Goal: Task Accomplishment & Management: Manage account settings

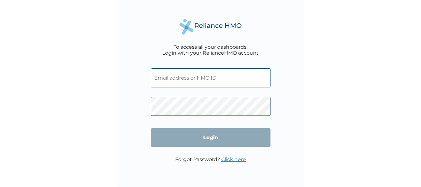
type input "LTL/10081/A"
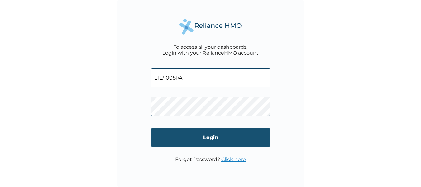
click at [167, 135] on input "Login" at bounding box center [211, 137] width 120 height 18
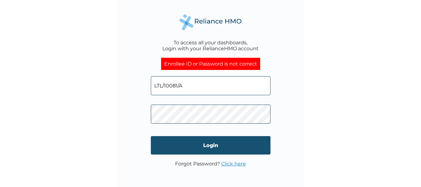
click at [209, 142] on input "Login" at bounding box center [211, 145] width 120 height 18
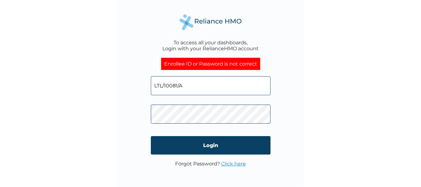
click at [191, 88] on input "LTL/10081/A" at bounding box center [211, 85] width 120 height 19
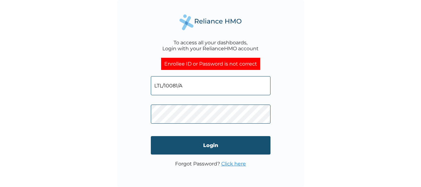
type input "ltl/10081/a"
click at [216, 140] on input "Login" at bounding box center [211, 145] width 120 height 18
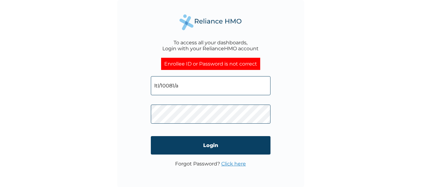
click at [235, 164] on link "Click here" at bounding box center [233, 164] width 25 height 6
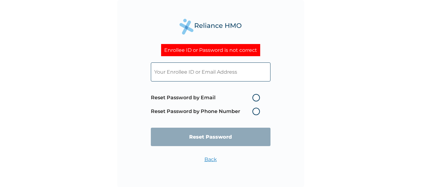
click at [258, 97] on label "Reset Password by Email" at bounding box center [207, 97] width 112 height 7
click at [254, 97] on input "Reset Password by Email" at bounding box center [249, 98] width 10 height 10
radio input "true"
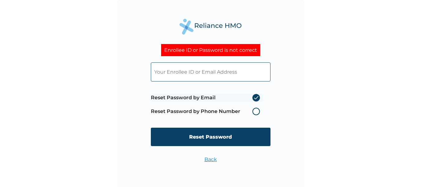
click at [234, 75] on input "text" at bounding box center [211, 71] width 120 height 19
type input "LTL/10081/A"
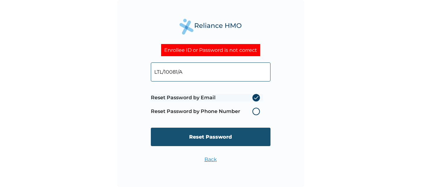
click at [221, 135] on input "Reset Password" at bounding box center [211, 137] width 120 height 18
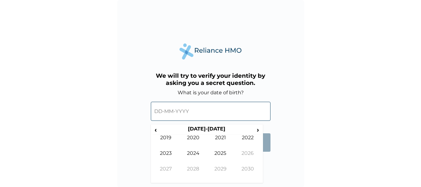
click at [207, 115] on input "text" at bounding box center [211, 111] width 120 height 19
click at [258, 128] on span "›" at bounding box center [258, 130] width 7 height 8
click at [155, 129] on span "‹" at bounding box center [155, 130] width 7 height 8
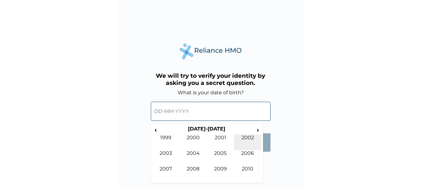
click at [240, 135] on td "2002" at bounding box center [247, 142] width 27 height 16
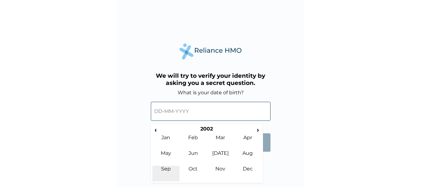
click at [168, 166] on td "Sep" at bounding box center [165, 174] width 27 height 16
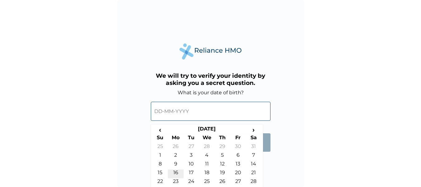
click at [176, 173] on td "16" at bounding box center [176, 173] width 16 height 9
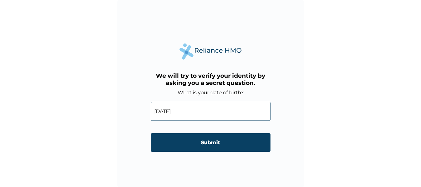
type input "16-09-2002"
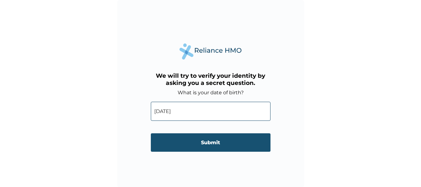
click at [217, 139] on input "Submit" at bounding box center [211, 142] width 120 height 18
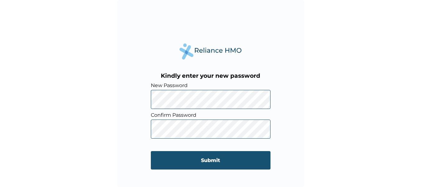
click at [196, 156] on input "Submit" at bounding box center [211, 160] width 120 height 18
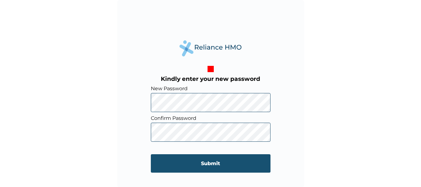
click at [207, 164] on input "Submit" at bounding box center [211, 163] width 120 height 18
click at [200, 159] on input "Submit" at bounding box center [211, 163] width 120 height 18
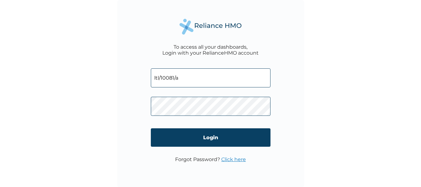
click at [185, 96] on span at bounding box center [211, 104] width 120 height 28
click at [183, 75] on input "ltl/10081/a" at bounding box center [211, 77] width 120 height 19
type input "LTL/10081/A"
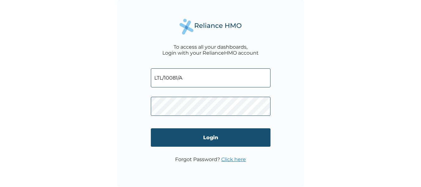
click at [203, 134] on input "Login" at bounding box center [211, 137] width 120 height 18
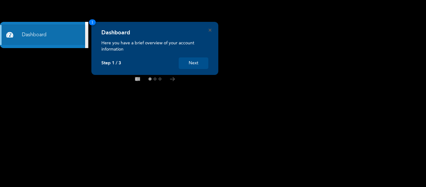
click at [195, 63] on button "Next" at bounding box center [194, 63] width 30 height 12
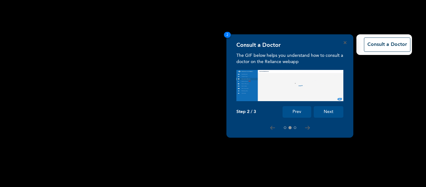
click at [333, 113] on button "Next" at bounding box center [329, 112] width 30 height 12
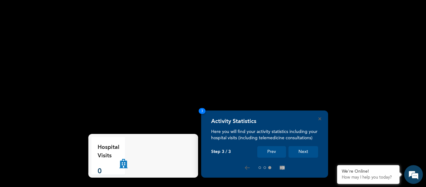
click at [301, 150] on button "Next" at bounding box center [303, 152] width 30 height 12
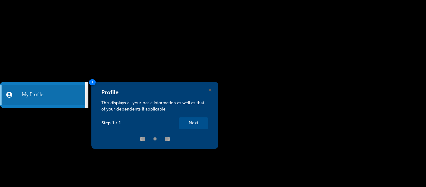
click at [204, 125] on button "Next" at bounding box center [194, 123] width 30 height 12
